Goal: Task Accomplishment & Management: Use online tool/utility

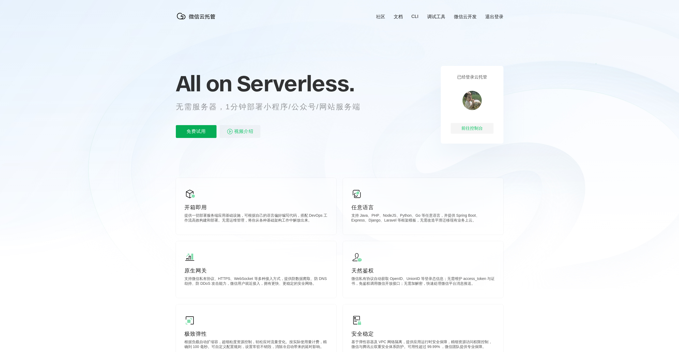
scroll to position [0, 952]
click at [206, 132] on p "免费试用" at bounding box center [196, 131] width 41 height 13
click at [473, 132] on div "前往控制台" at bounding box center [472, 128] width 43 height 11
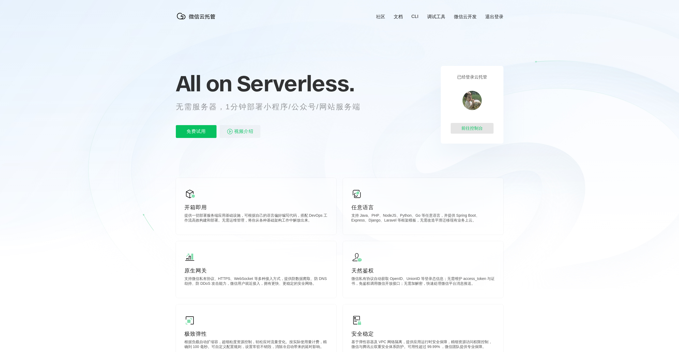
click at [479, 127] on div "前往控制台" at bounding box center [472, 128] width 43 height 11
click at [483, 127] on div "前往控制台" at bounding box center [472, 128] width 43 height 11
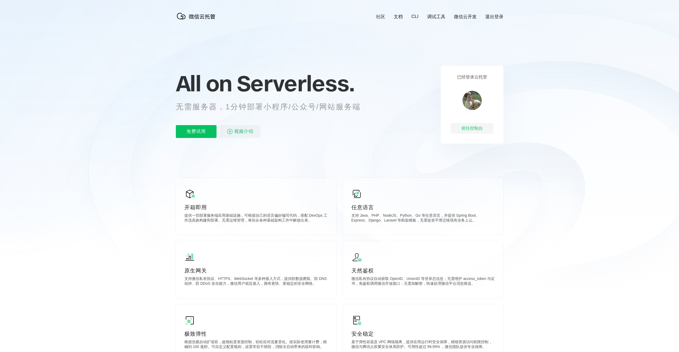
scroll to position [0, 952]
click at [462, 135] on div "已经登录云托管 前往控制台" at bounding box center [472, 105] width 63 height 78
click at [468, 132] on div "前往控制台" at bounding box center [472, 128] width 43 height 11
